Goal: Task Accomplishment & Management: Use online tool/utility

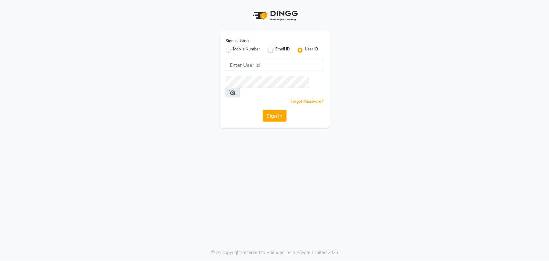
click at [234, 49] on label "Mobile Number" at bounding box center [247, 50] width 27 height 8
click at [234, 49] on input "Mobile Number" at bounding box center [236, 48] width 4 height 4
radio input "true"
radio input "false"
click at [289, 63] on input "Username" at bounding box center [285, 65] width 77 height 12
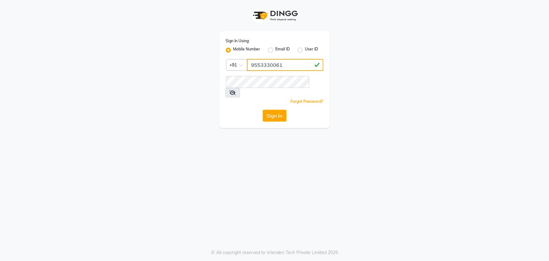
type input "9553330061"
click at [263, 110] on button "Sign In" at bounding box center [275, 116] width 24 height 12
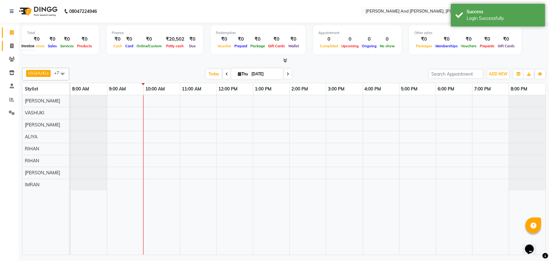
click at [12, 44] on icon at bounding box center [11, 45] width 3 height 5
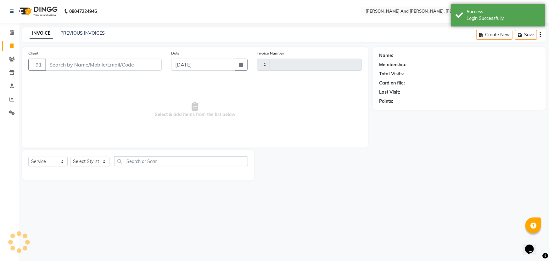
click at [12, 44] on icon at bounding box center [11, 45] width 3 height 5
select select "6766"
select select "P"
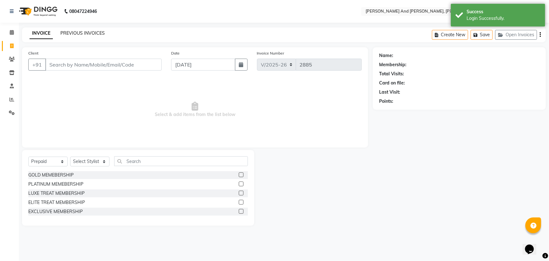
click at [80, 33] on link "PREVIOUS INVOICES" at bounding box center [82, 33] width 44 height 6
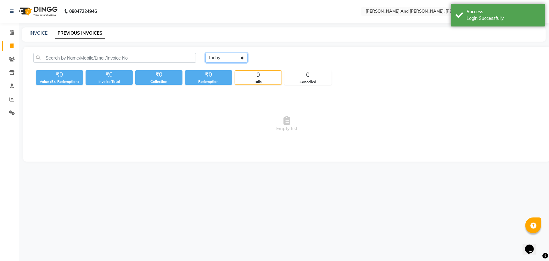
drag, startPoint x: 224, startPoint y: 56, endPoint x: 224, endPoint y: 62, distance: 6.6
click at [224, 56] on select "[DATE] [DATE] Custom Range" at bounding box center [227, 58] width 42 height 10
select select "[DATE]"
click at [206, 53] on select "[DATE] [DATE] Custom Range" at bounding box center [227, 58] width 42 height 10
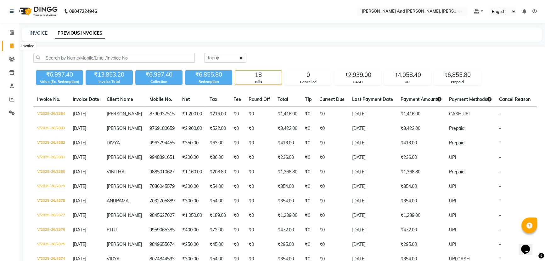
click at [9, 46] on span at bounding box center [11, 46] width 11 height 7
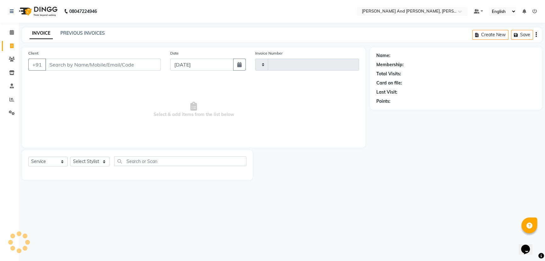
click at [9, 46] on span at bounding box center [11, 46] width 11 height 7
select select "service"
type input "2885"
select select "6766"
select select "P"
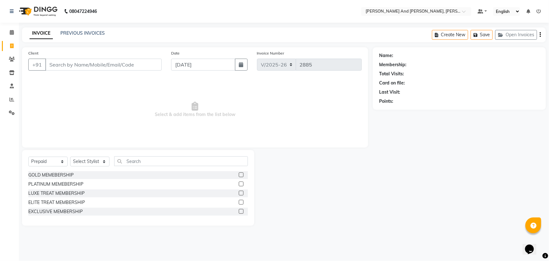
click at [250, 41] on div "INVOICE PREVIOUS INVOICES Create New Save Open Invoices" at bounding box center [284, 34] width 524 height 15
